Goal: Task Accomplishment & Management: Use online tool/utility

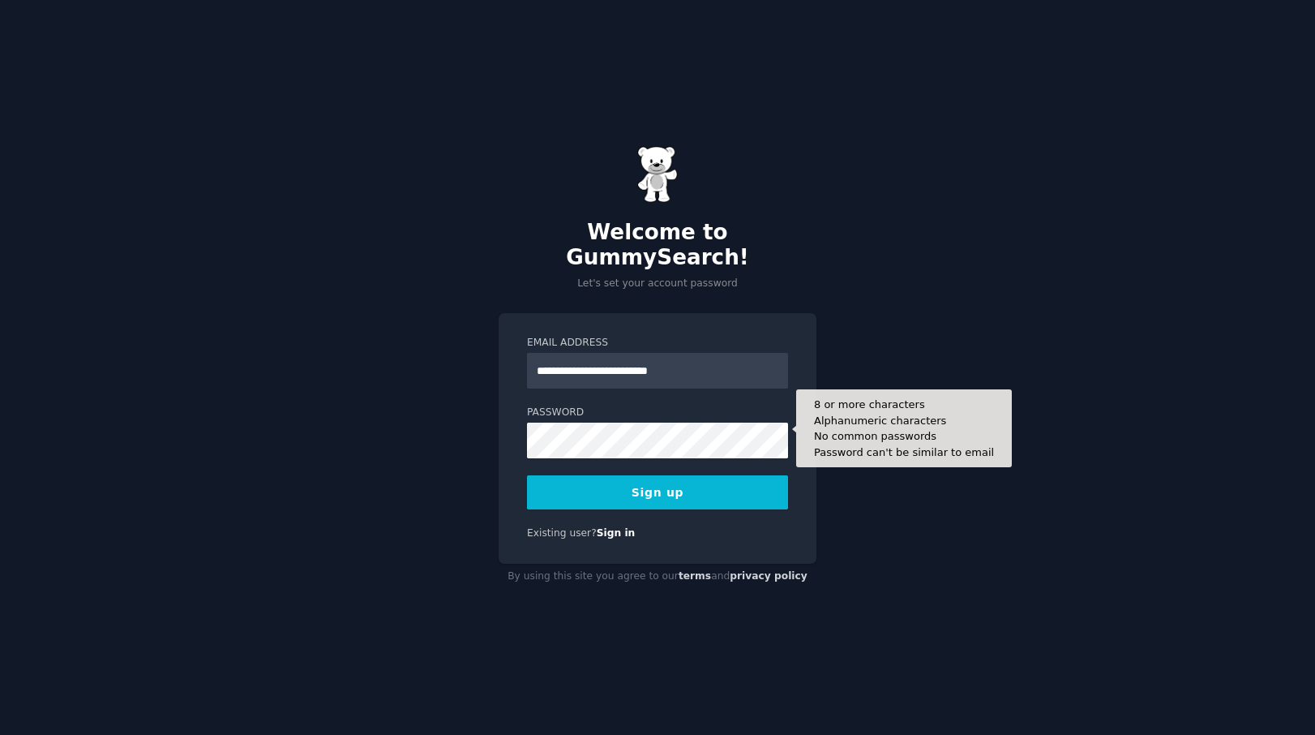
type input "**********"
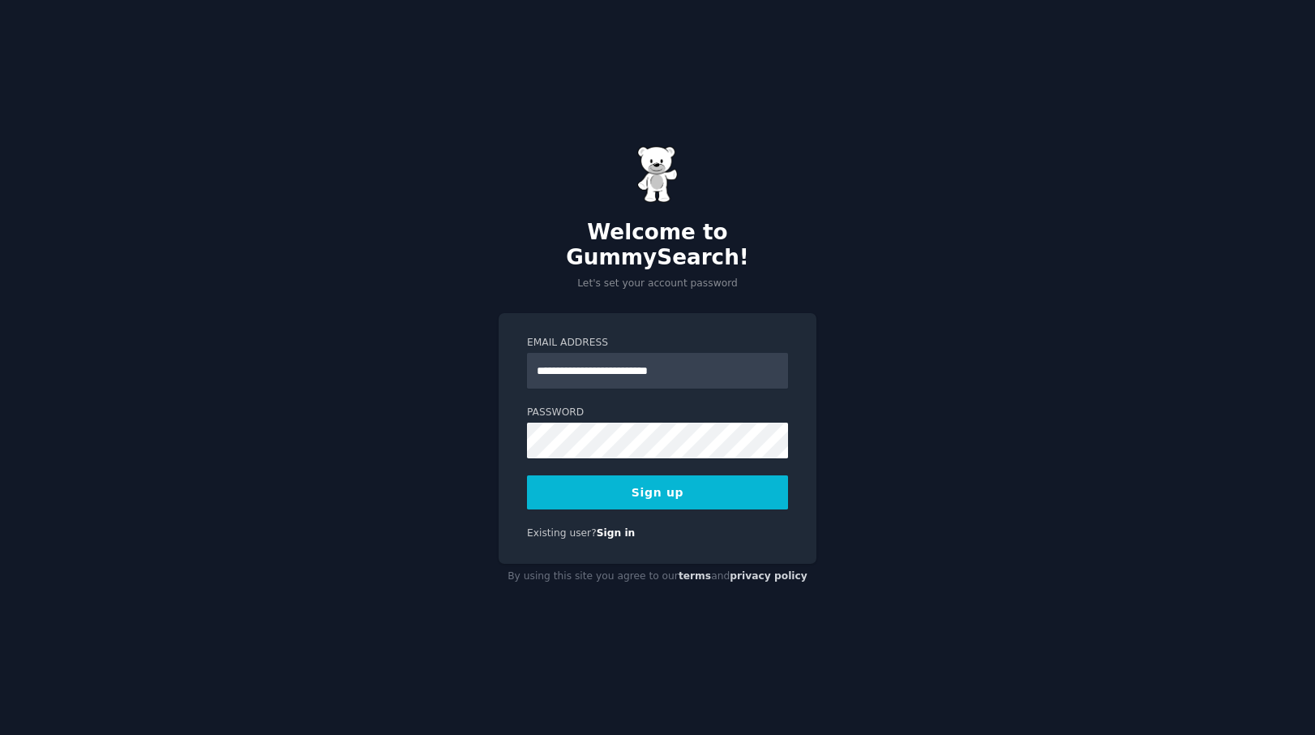
click at [665, 480] on button "Sign up" at bounding box center [657, 492] width 261 height 34
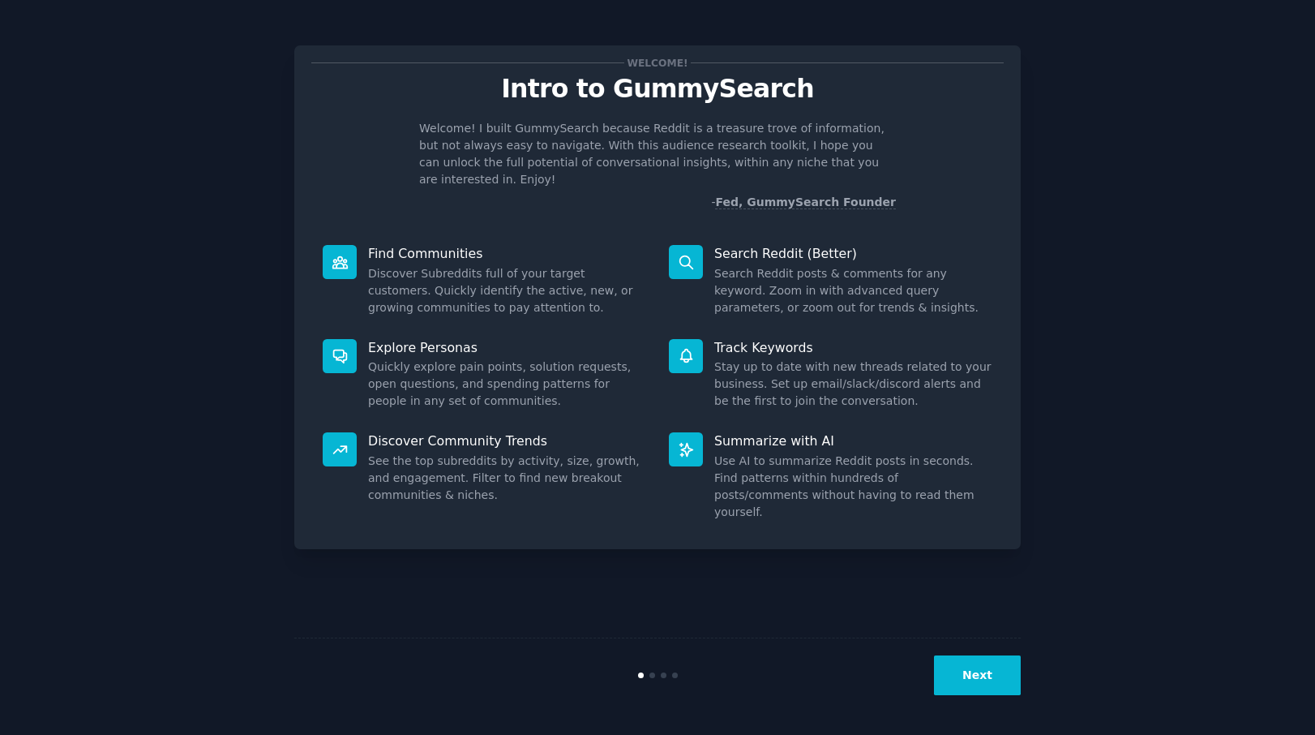
click at [972, 669] on button "Next" at bounding box center [977, 675] width 87 height 40
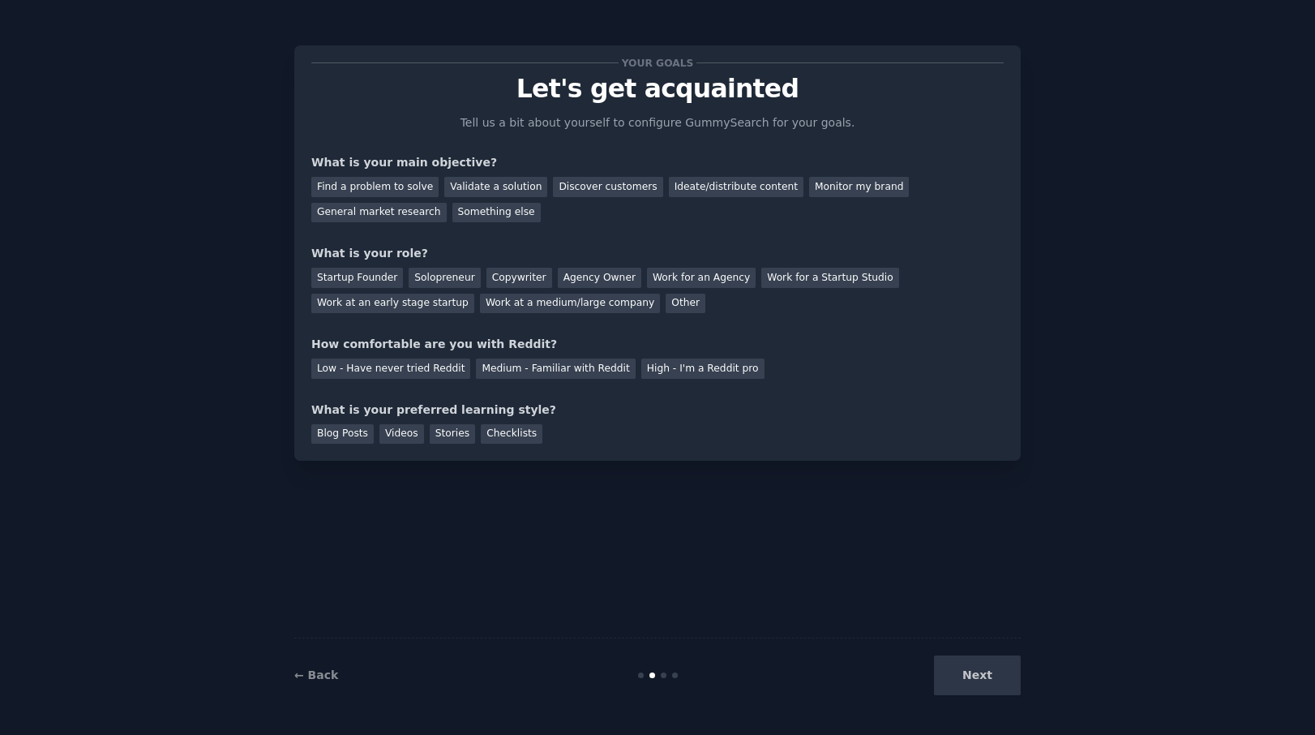
click at [972, 669] on div "Next" at bounding box center [899, 675] width 242 height 40
click at [975, 675] on div "Next" at bounding box center [899, 675] width 242 height 40
click at [979, 674] on div "Next" at bounding box center [899, 675] width 242 height 40
click at [408, 187] on div "Find a problem to solve" at bounding box center [374, 187] width 127 height 20
click at [500, 187] on div "Validate a solution" at bounding box center [495, 187] width 103 height 20
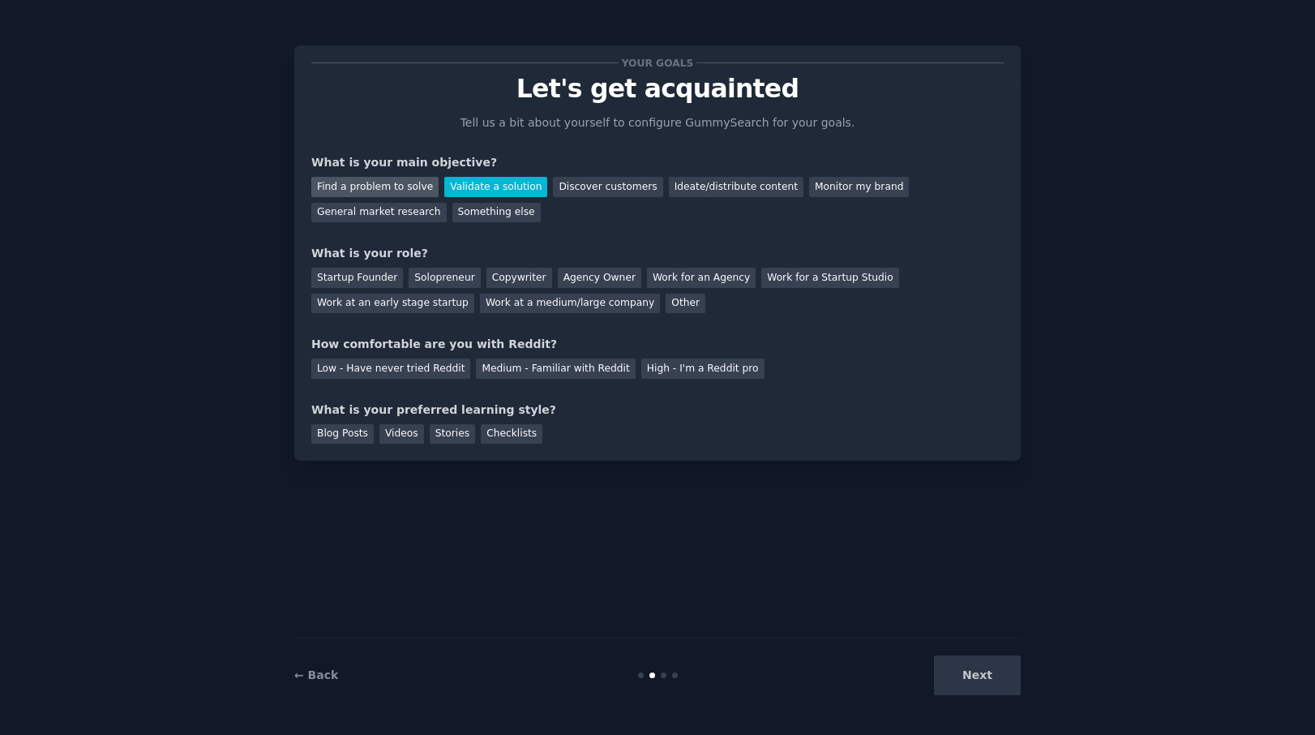
click at [397, 183] on div "Find a problem to solve" at bounding box center [374, 187] width 127 height 20
click at [362, 274] on div "Startup Founder" at bounding box center [357, 278] width 92 height 20
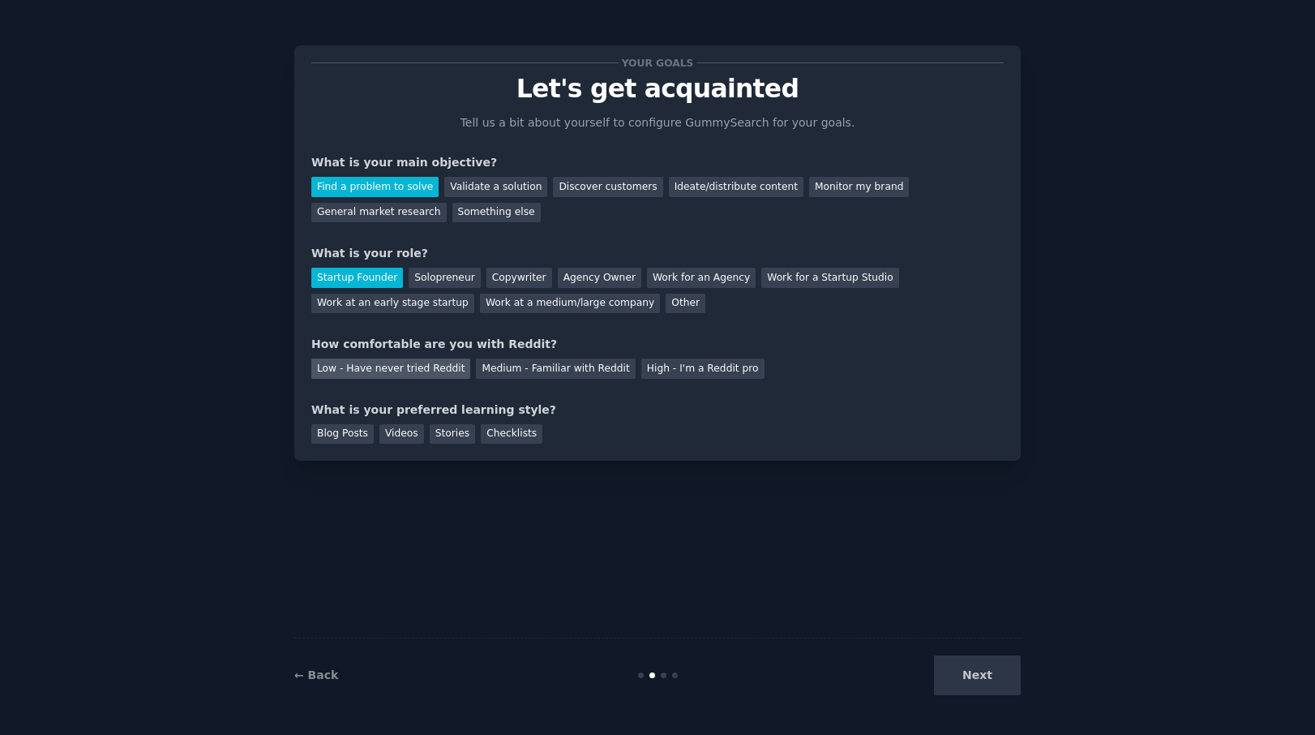
click at [432, 368] on div "Low - Have never tried Reddit" at bounding box center [390, 368] width 159 height 20
click at [508, 367] on div "Medium - Familiar with Reddit" at bounding box center [555, 368] width 159 height 20
click at [410, 365] on div "Low - Have never tried Reddit" at bounding box center [390, 368] width 159 height 20
click at [398, 430] on div "Videos" at bounding box center [401, 434] width 45 height 20
click at [980, 678] on button "Next" at bounding box center [977, 675] width 87 height 40
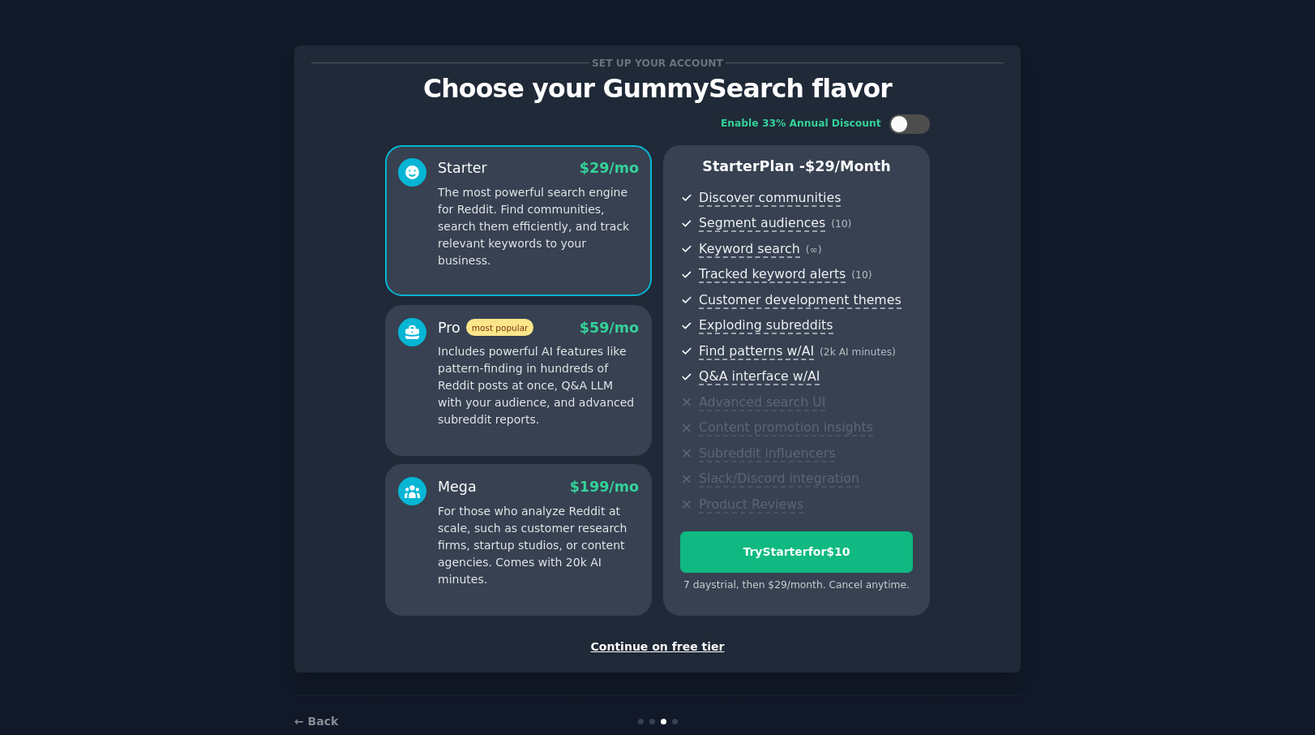
click at [1142, 203] on div "Set up your account Choose your GummySearch flavor Enable 33% Annual Discount S…" at bounding box center [658, 385] width 1270 height 724
click at [679, 638] on div "Continue on free tier" at bounding box center [657, 646] width 692 height 17
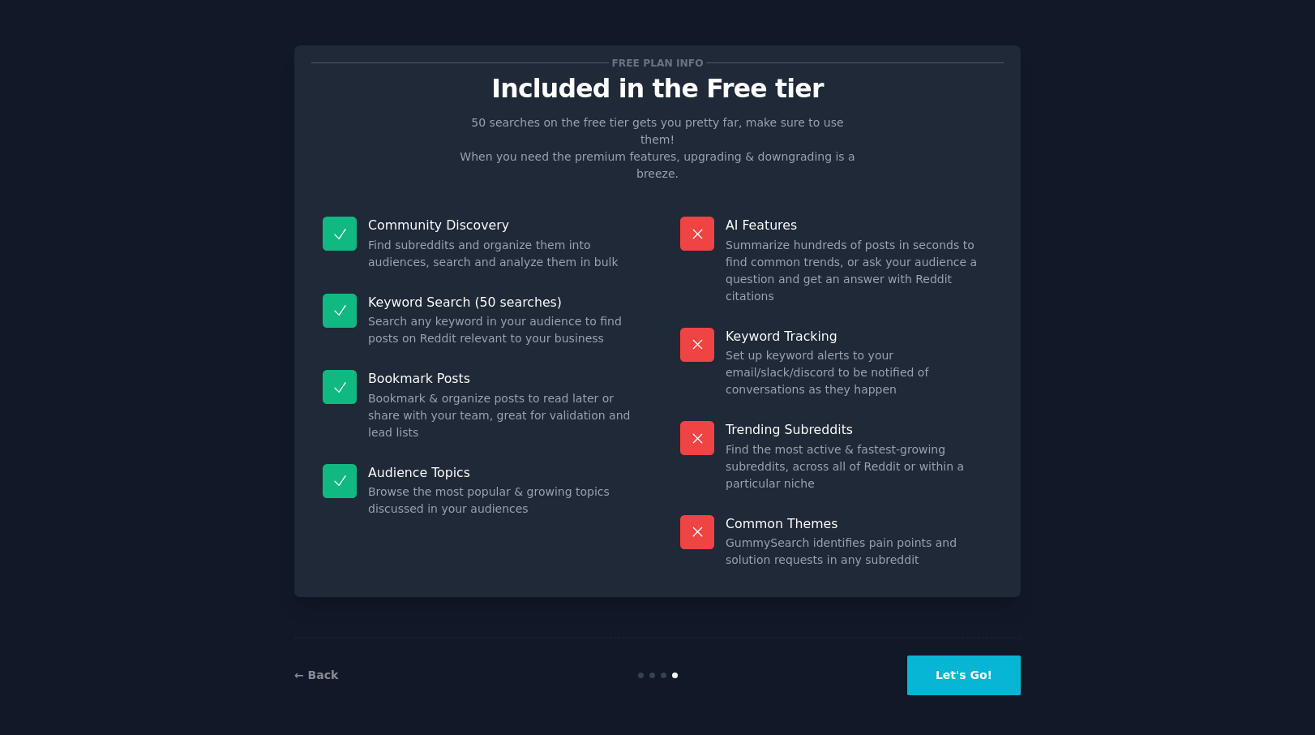
click at [967, 672] on button "Let's Go!" at bounding box center [964, 675] width 114 height 40
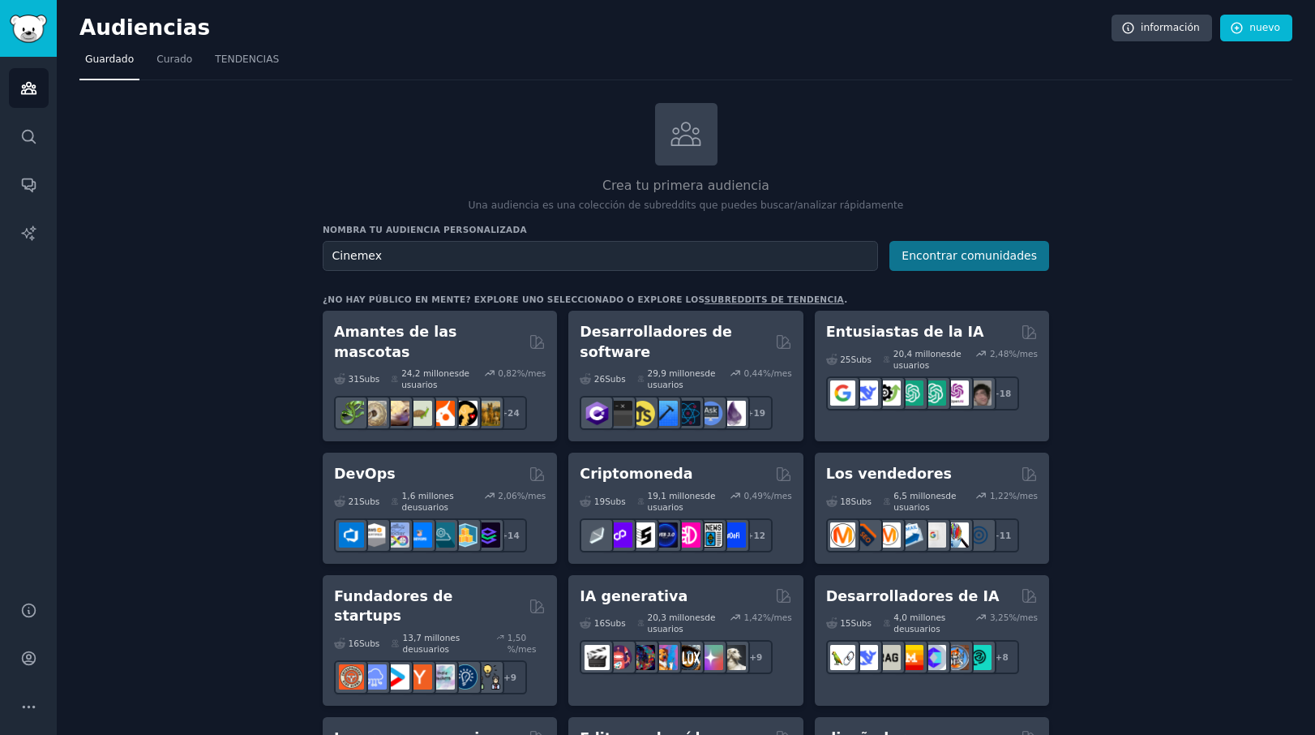
click at [942, 250] on button "Encontrar comunidades" at bounding box center [970, 256] width 160 height 30
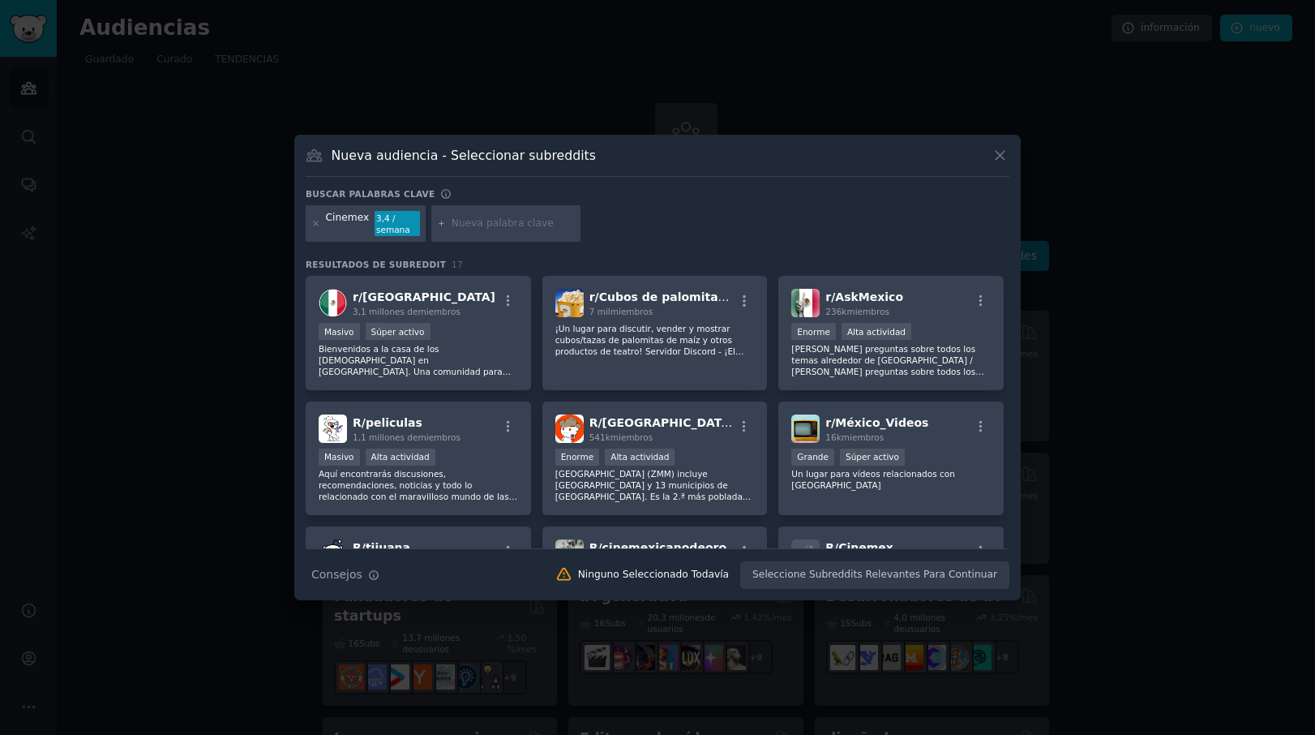
click at [999, 154] on icon at bounding box center [1000, 155] width 9 height 9
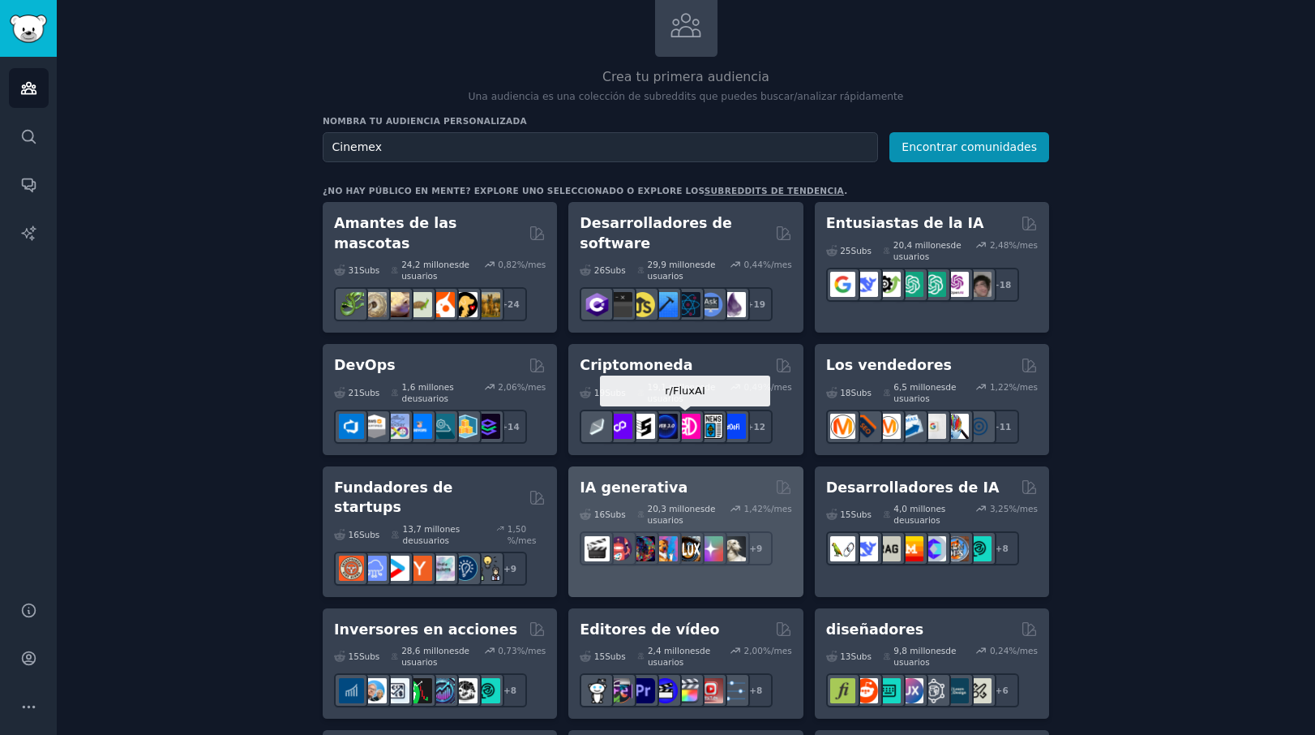
scroll to position [82, 0]
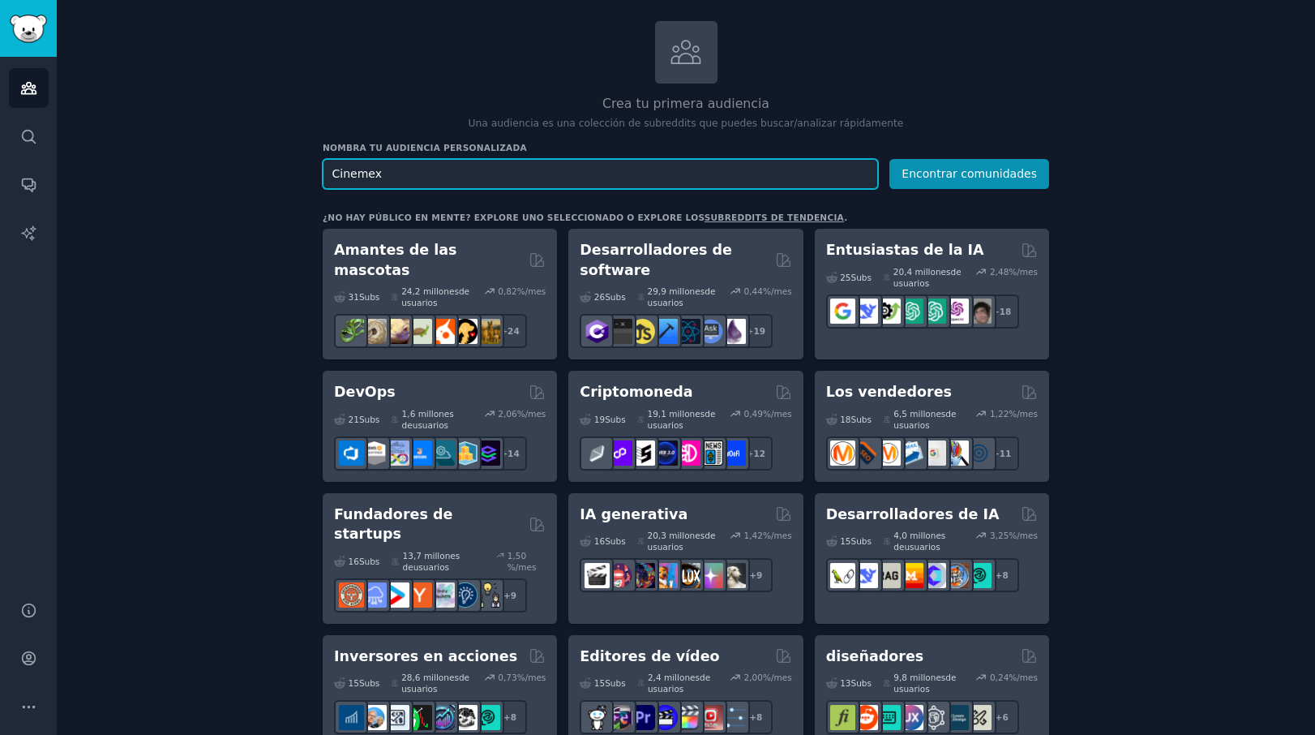
click at [409, 168] on input "Cinemex" at bounding box center [600, 174] width 555 height 30
click at [971, 172] on button "Encontrar comunidades" at bounding box center [970, 174] width 160 height 30
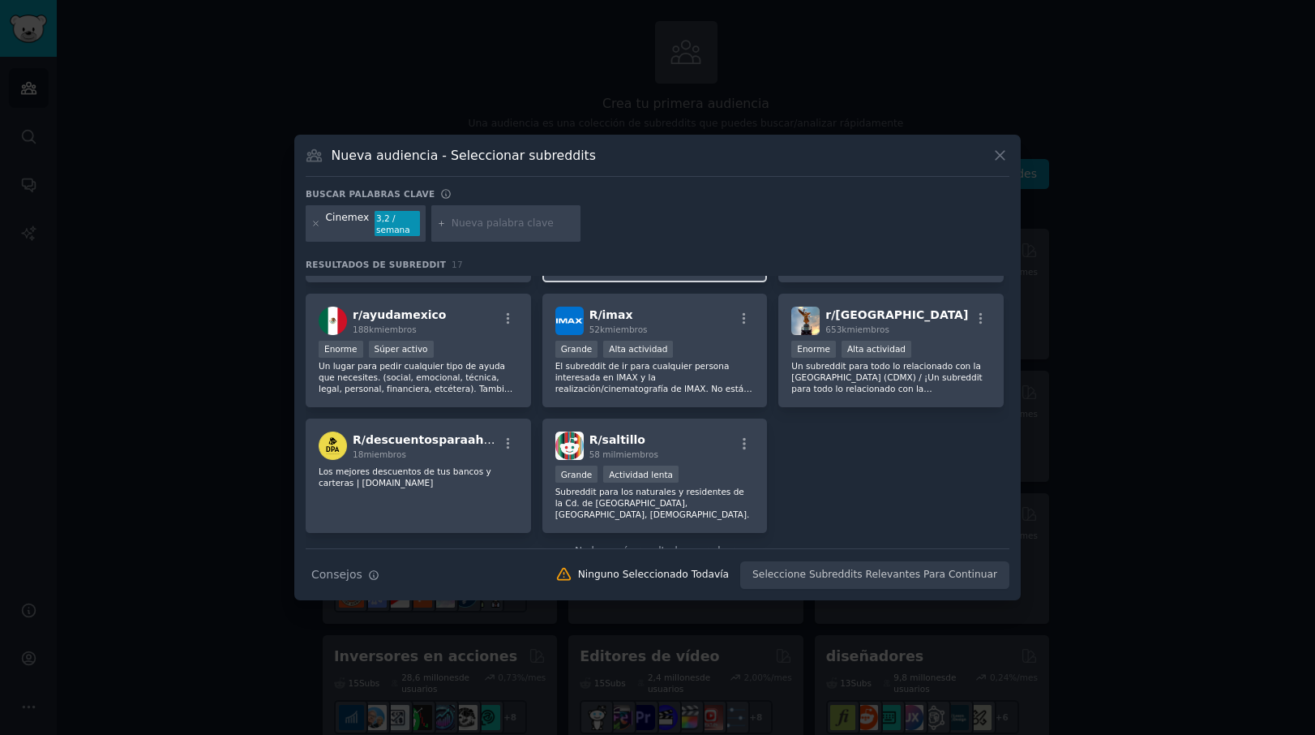
scroll to position [492, 0]
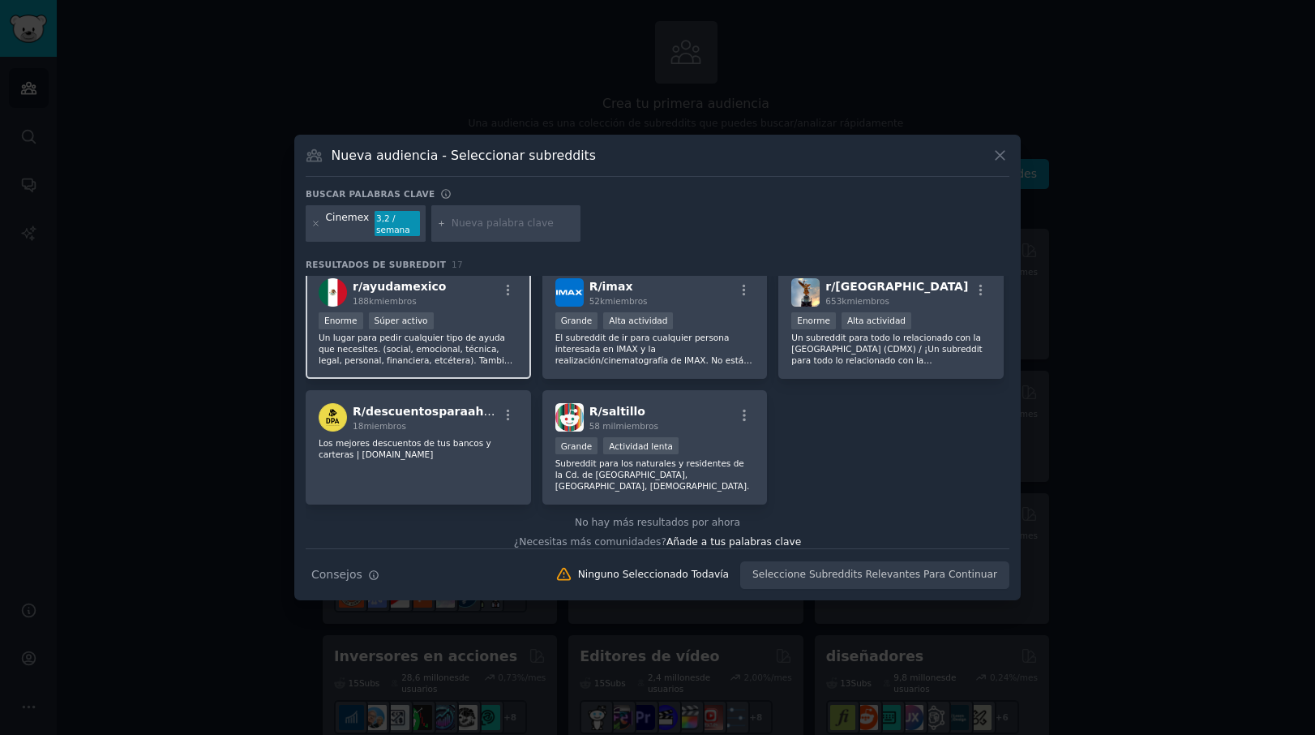
click at [397, 289] on span "r/ ayudamexico" at bounding box center [399, 286] width 93 height 13
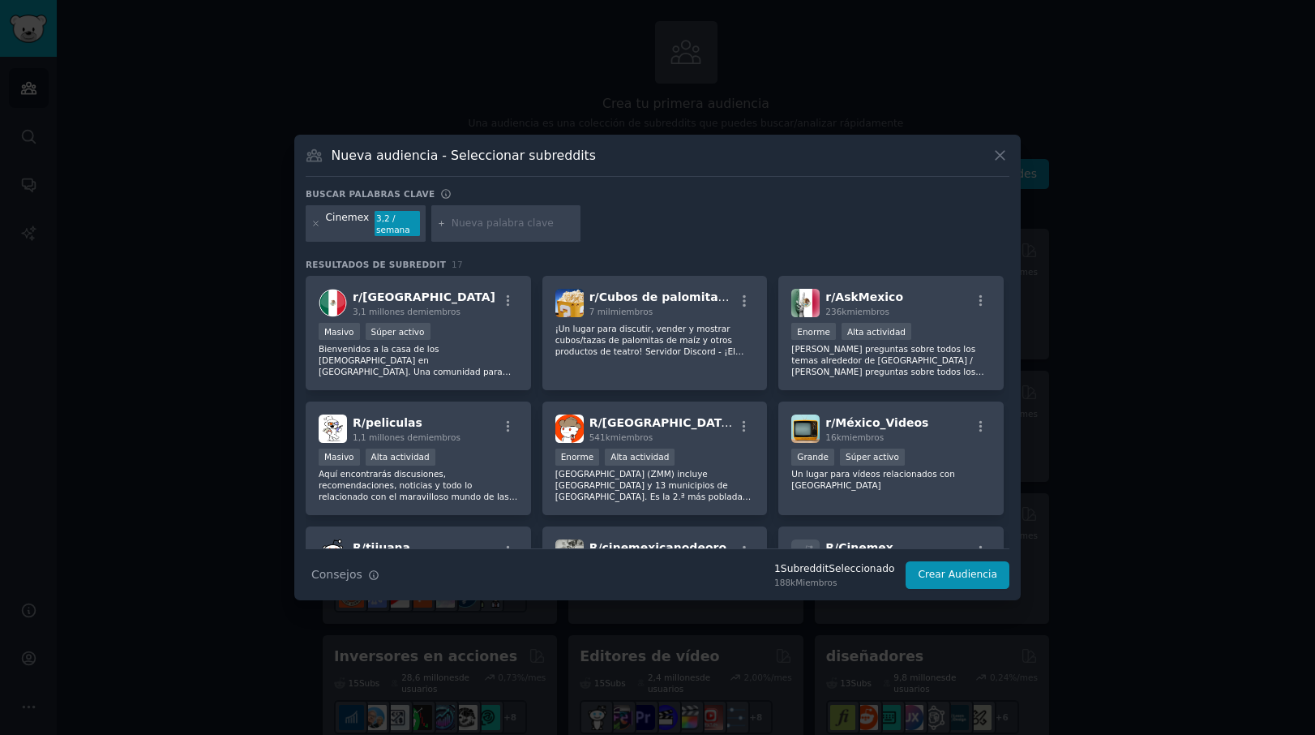
scroll to position [0, 0]
click at [765, 201] on div "BUSCAR PALABRAS CLAVE" at bounding box center [658, 196] width 704 height 17
click at [997, 154] on icon at bounding box center [1000, 155] width 17 height 17
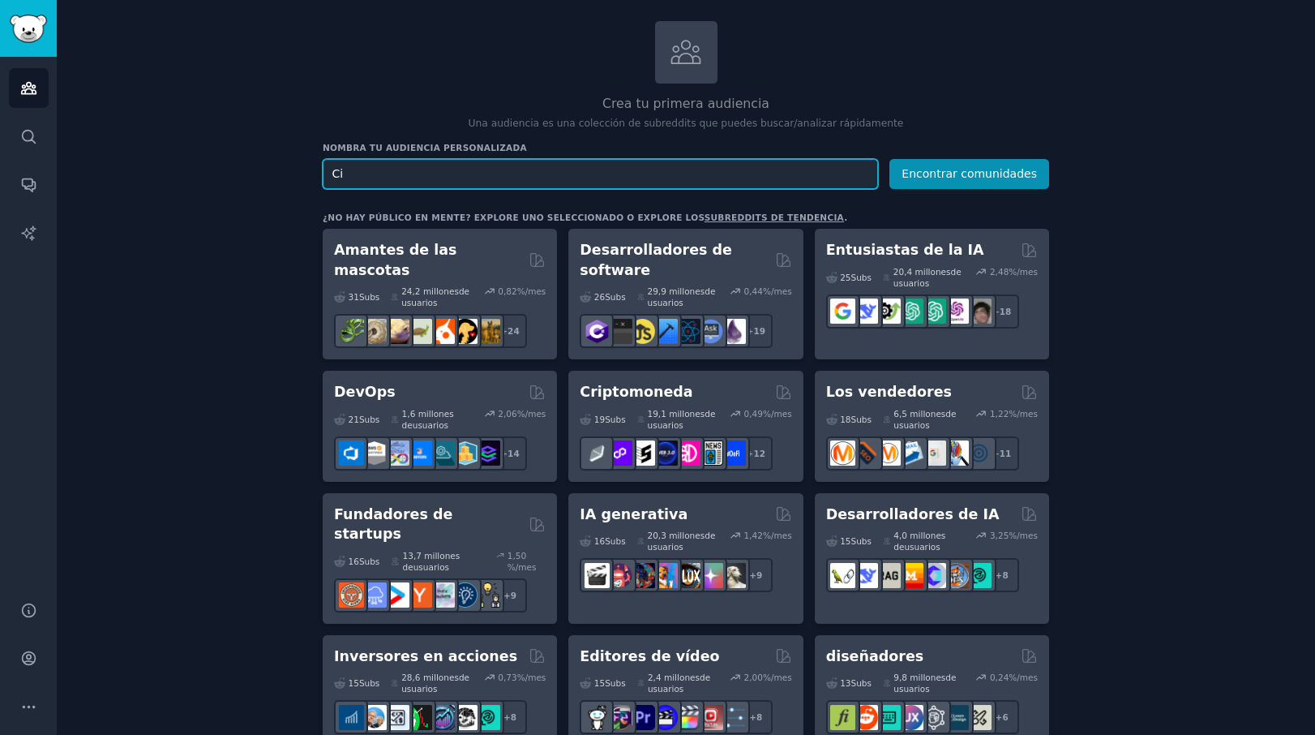
type input "C"
type input "TikTok"
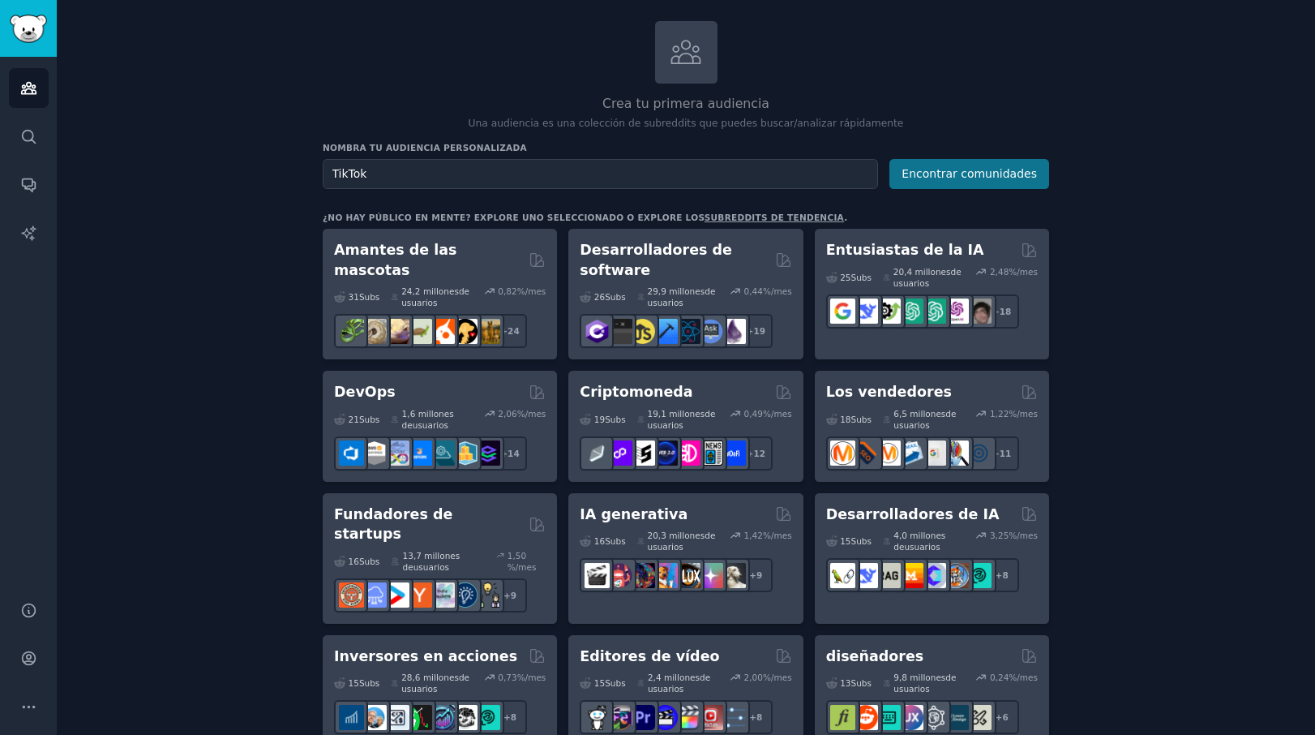
click at [941, 164] on button "Encontrar comunidades" at bounding box center [970, 174] width 160 height 30
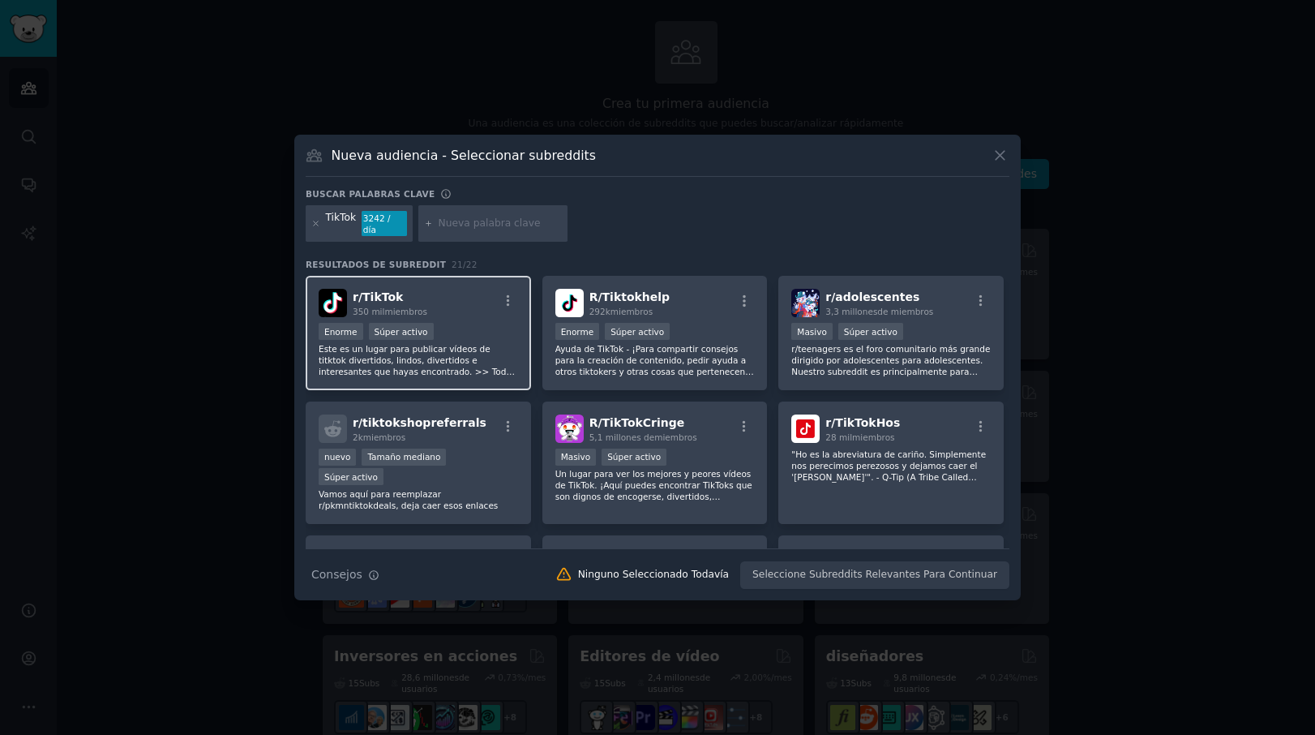
click at [465, 347] on p "Este es un lugar para publicar vídeos de titktok divertidos, lindos, divertidos…" at bounding box center [418, 360] width 199 height 34
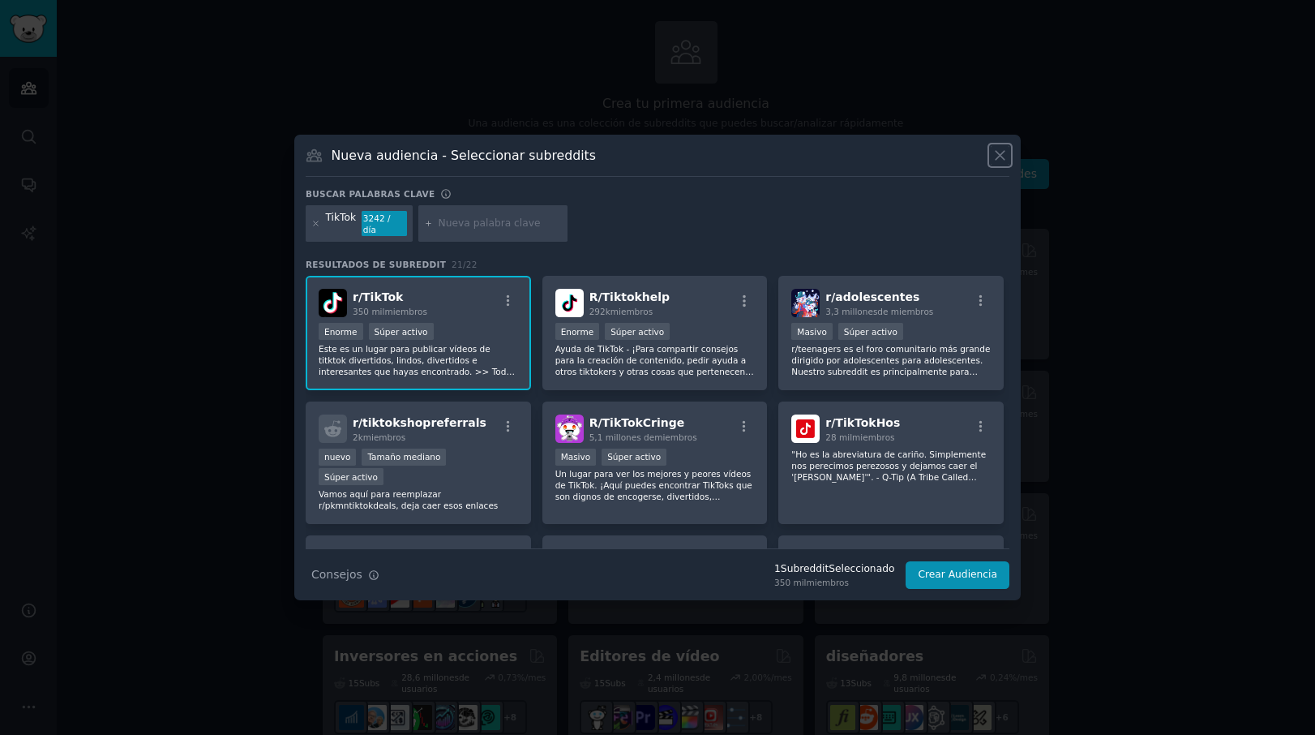
click at [997, 160] on icon at bounding box center [1000, 155] width 17 height 17
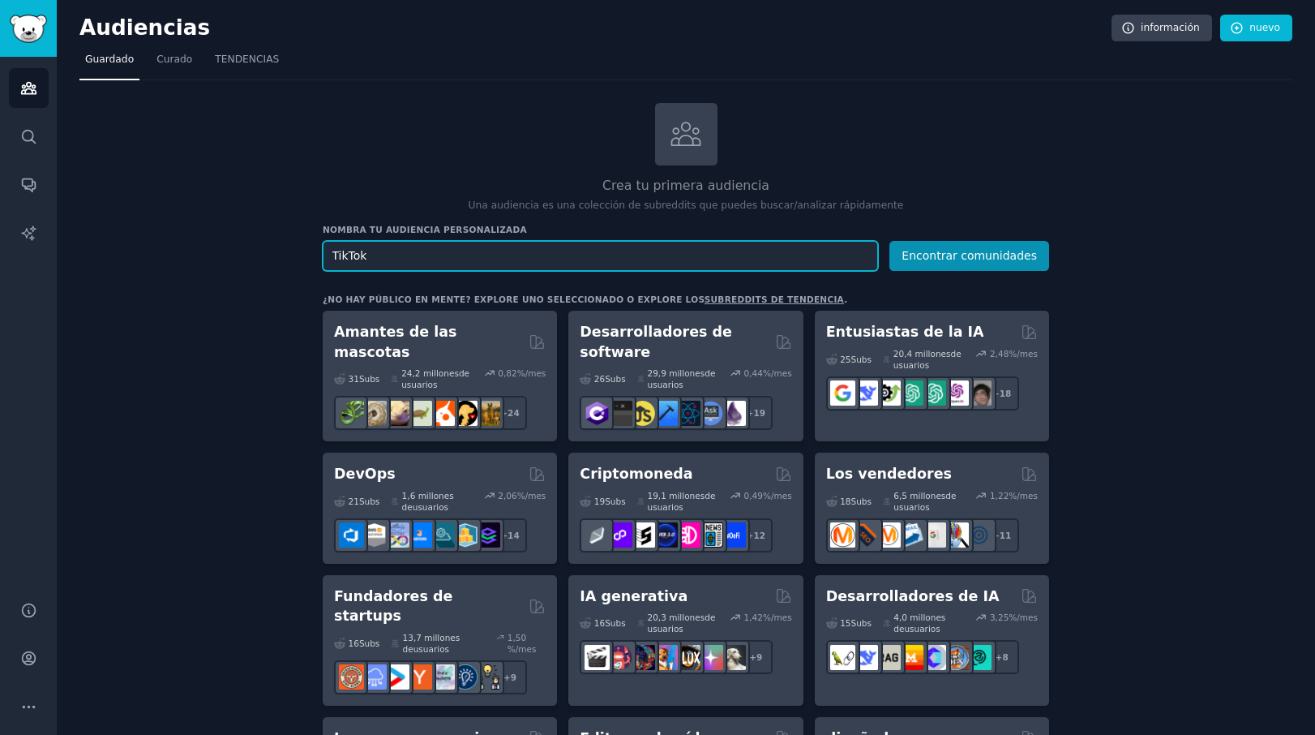
click at [473, 254] on input "TikTok" at bounding box center [600, 256] width 555 height 30
drag, startPoint x: 427, startPoint y: 251, endPoint x: 276, endPoint y: 248, distance: 151.7
click at [704, 254] on input "text" at bounding box center [600, 256] width 555 height 30
